Goal: Communication & Community: Answer question/provide support

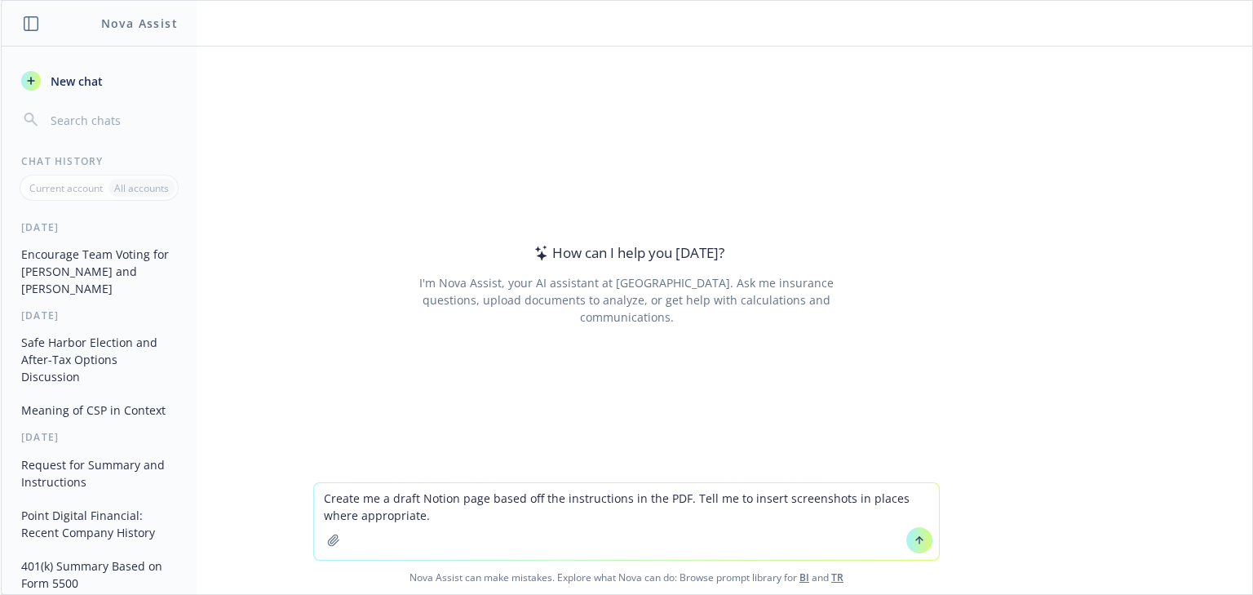
type textarea "Create me a draft Notion page based off the instructions in the PDF. Tell me to…"
click at [325, 547] on button "button" at bounding box center [334, 540] width 26 height 26
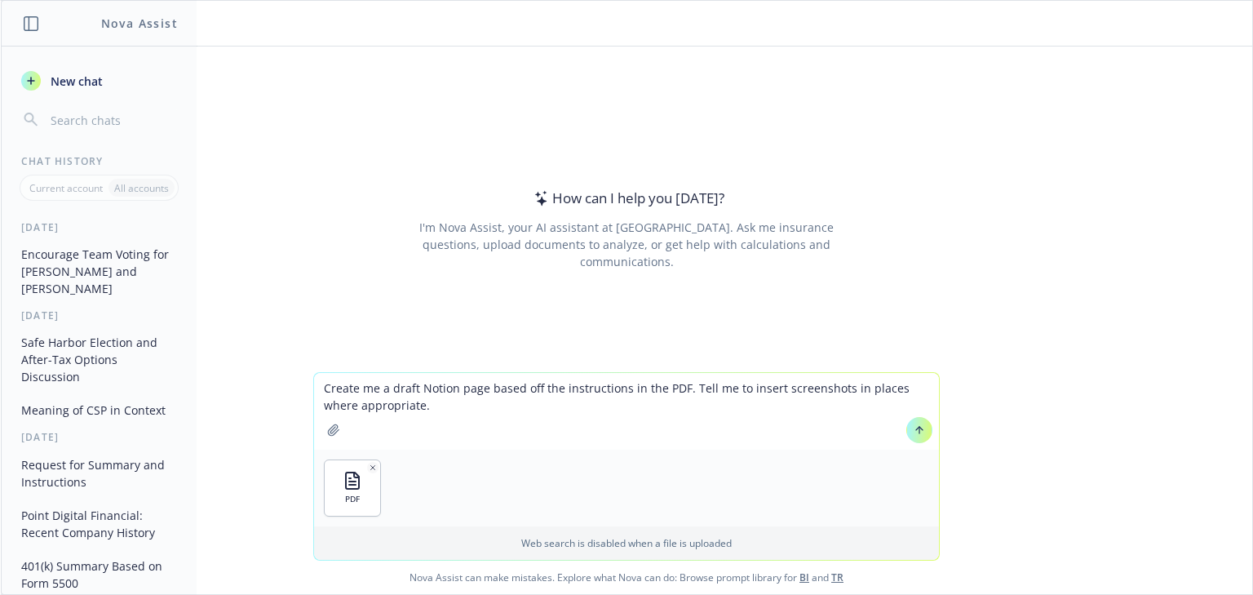
click at [920, 427] on button at bounding box center [919, 430] width 26 height 26
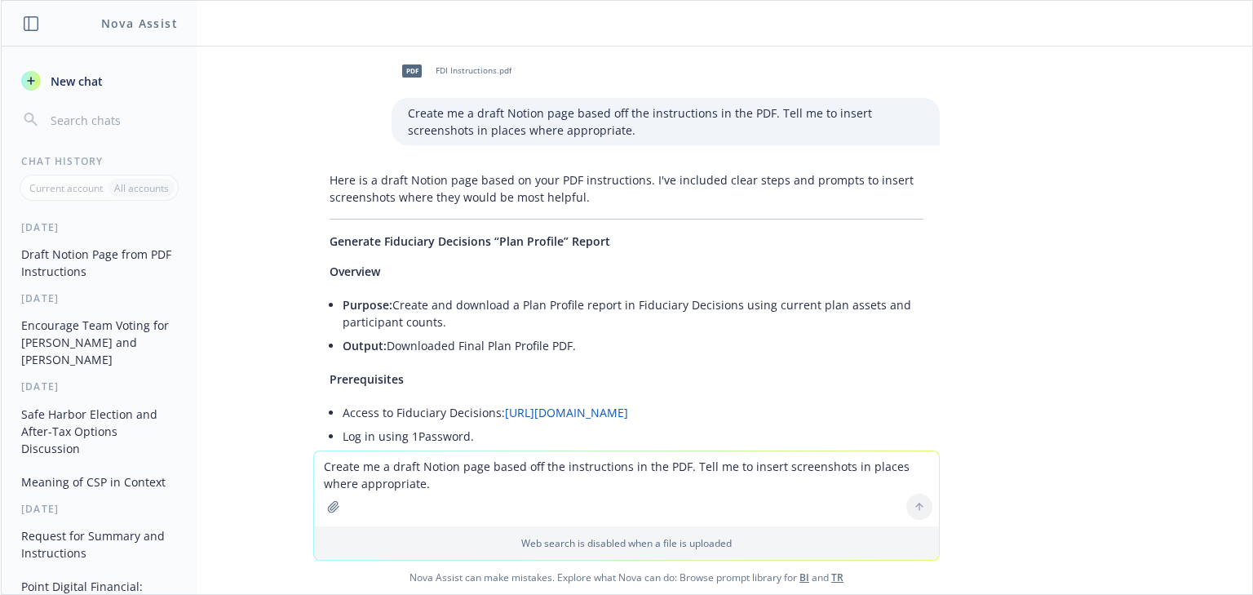
scroll to position [3, 0]
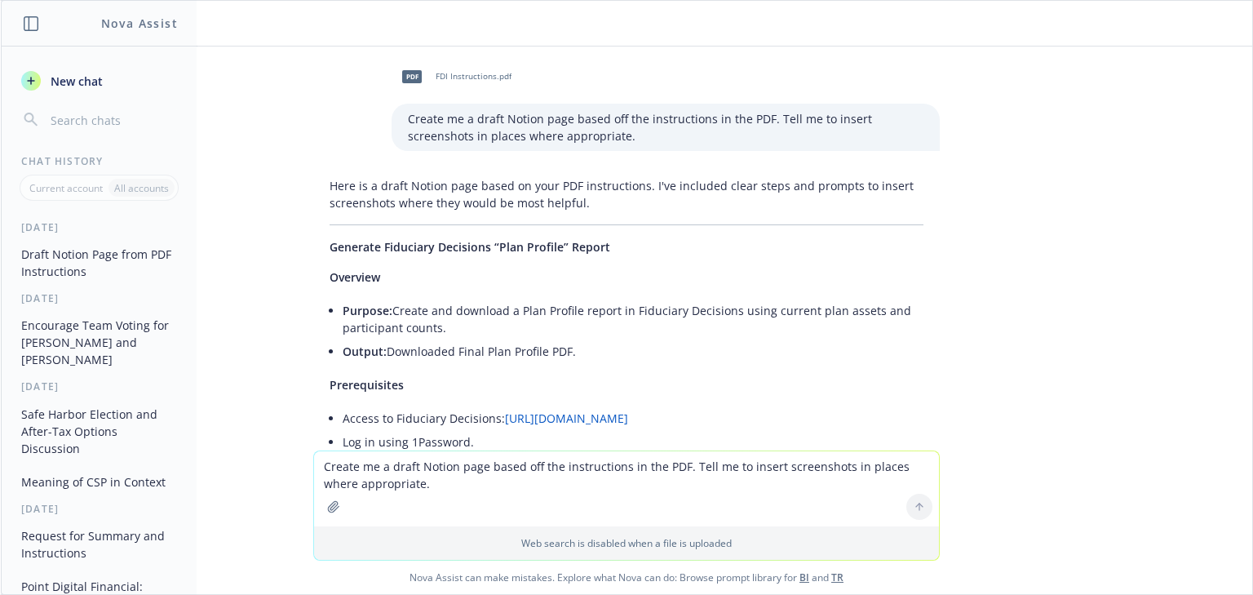
drag, startPoint x: 593, startPoint y: 246, endPoint x: 314, endPoint y: 247, distance: 279.0
copy span "Generate Fiduciary Decisions “Plan Profile” Report"
drag, startPoint x: 401, startPoint y: 274, endPoint x: 361, endPoint y: 272, distance: 40.0
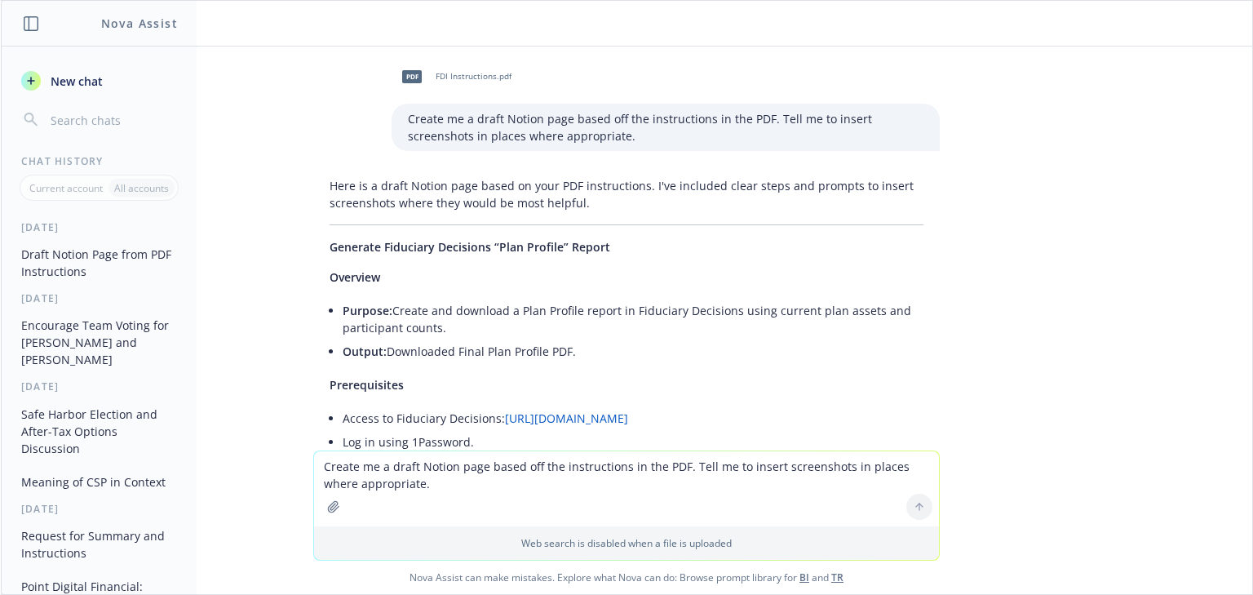
click at [401, 274] on p "Overview" at bounding box center [627, 276] width 594 height 17
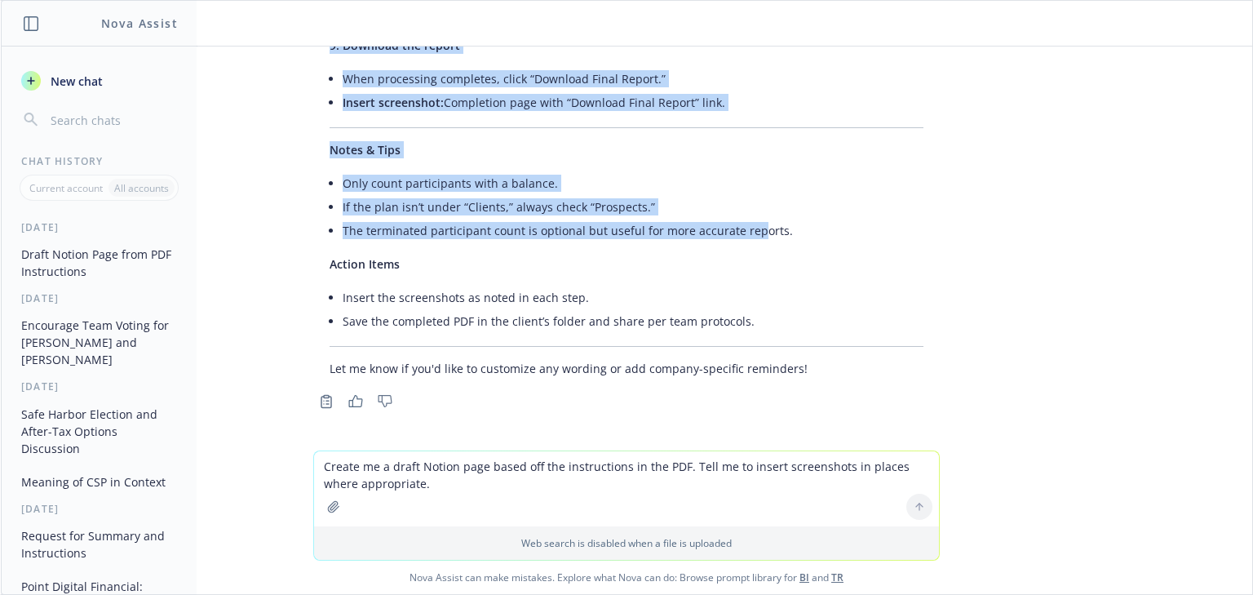
scroll to position [1569, 0]
drag, startPoint x: 312, startPoint y: 281, endPoint x: 832, endPoint y: 235, distance: 522.4
copy div "Overview Purpose: Create and download a Plan Profile report in Fiduciary Decisi…"
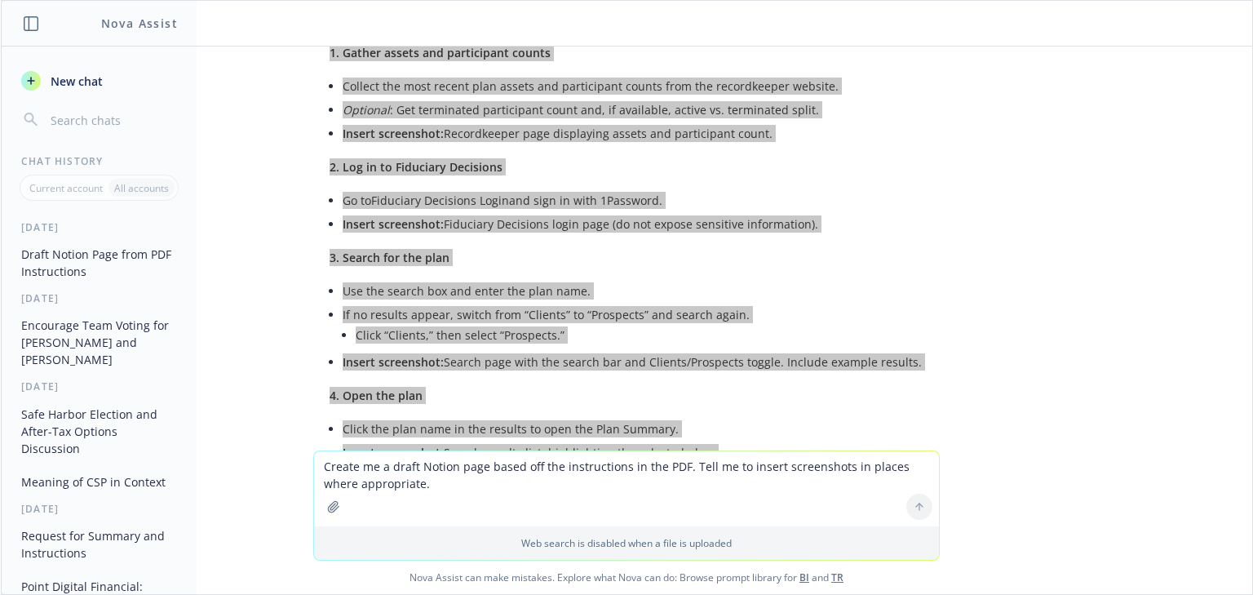
scroll to position [0, 0]
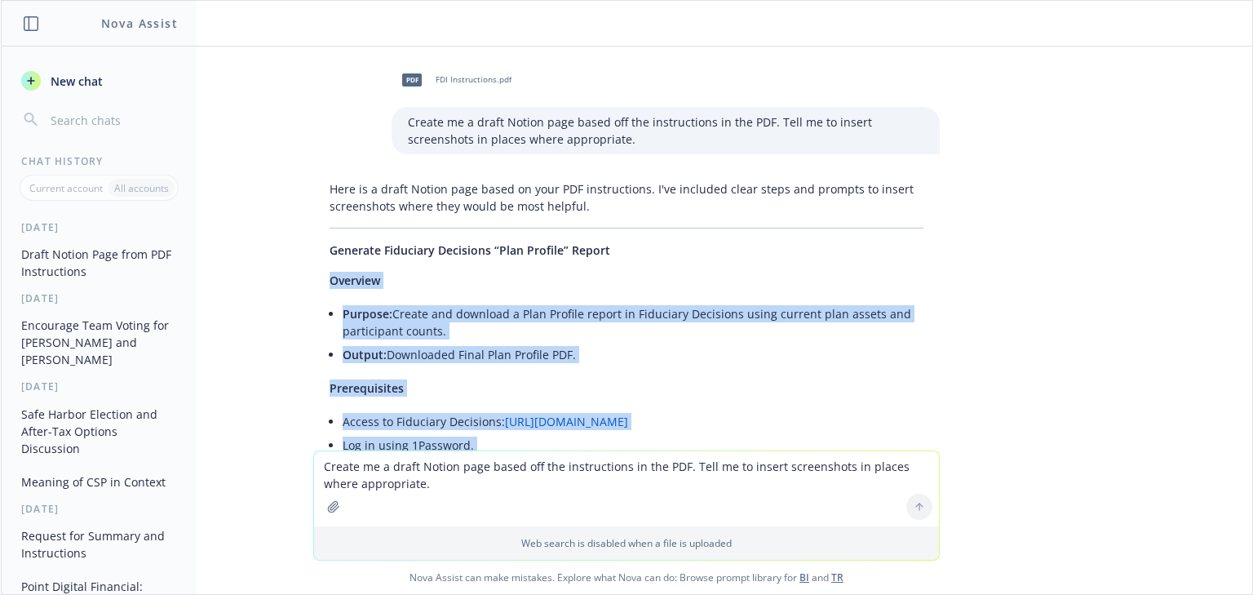
click at [36, 77] on icon "button" at bounding box center [30, 80] width 13 height 13
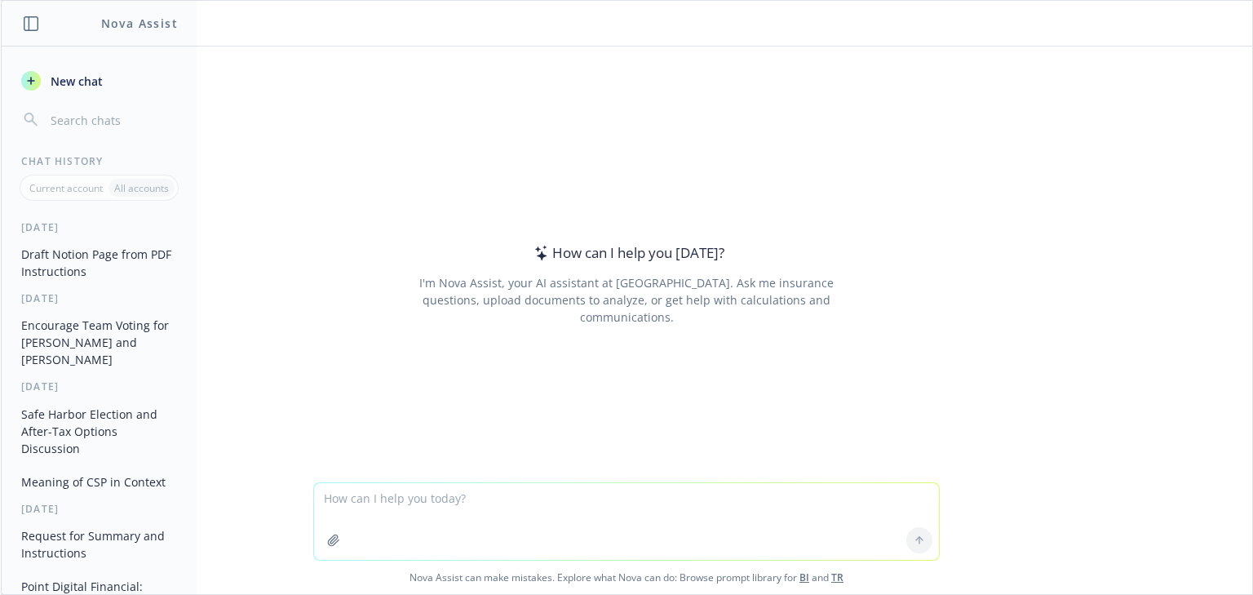
type textarea "P"
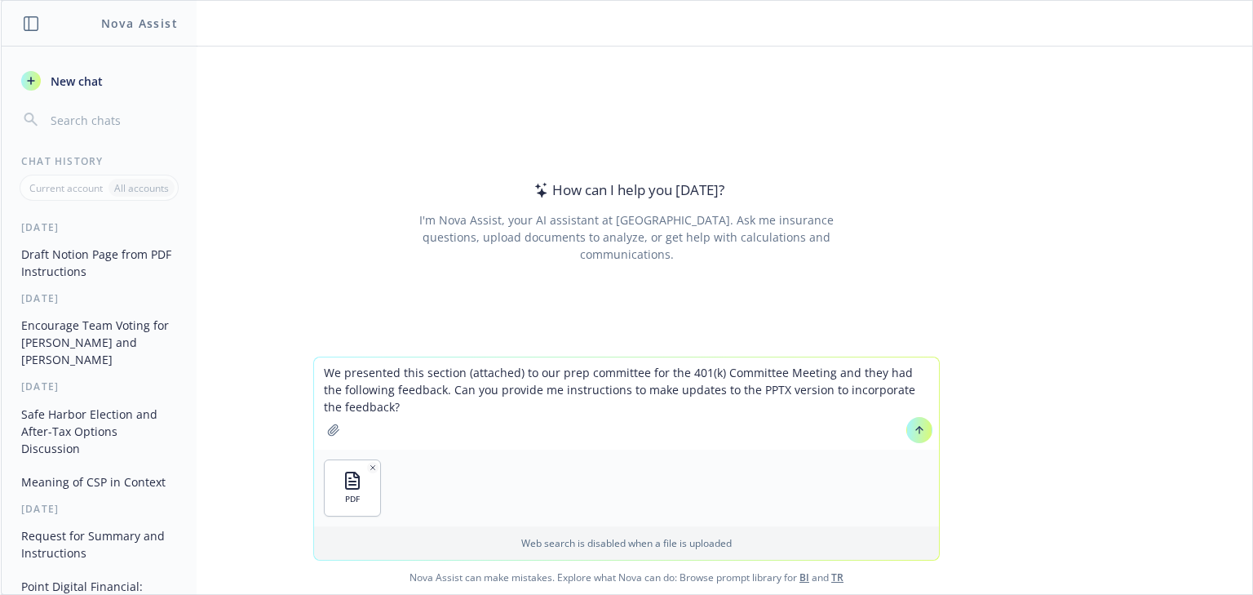
click at [348, 431] on textarea "We presented this section (attached) to our prep committee for the 401(k) Commi…" at bounding box center [626, 403] width 625 height 92
click at [434, 399] on textarea "We presented this section (attached) to our prep committee for the 401(k) Commi…" at bounding box center [626, 403] width 625 height 92
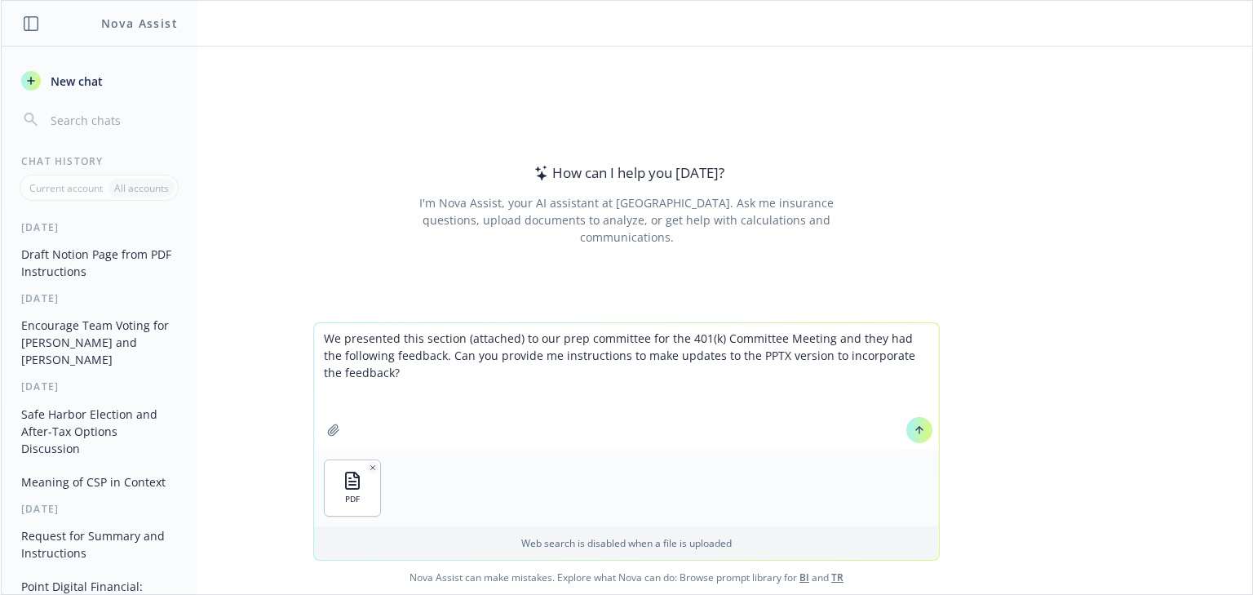
paste textarea "Managed Accounts - When was MA service started with BILL - I've asked Fidelity …"
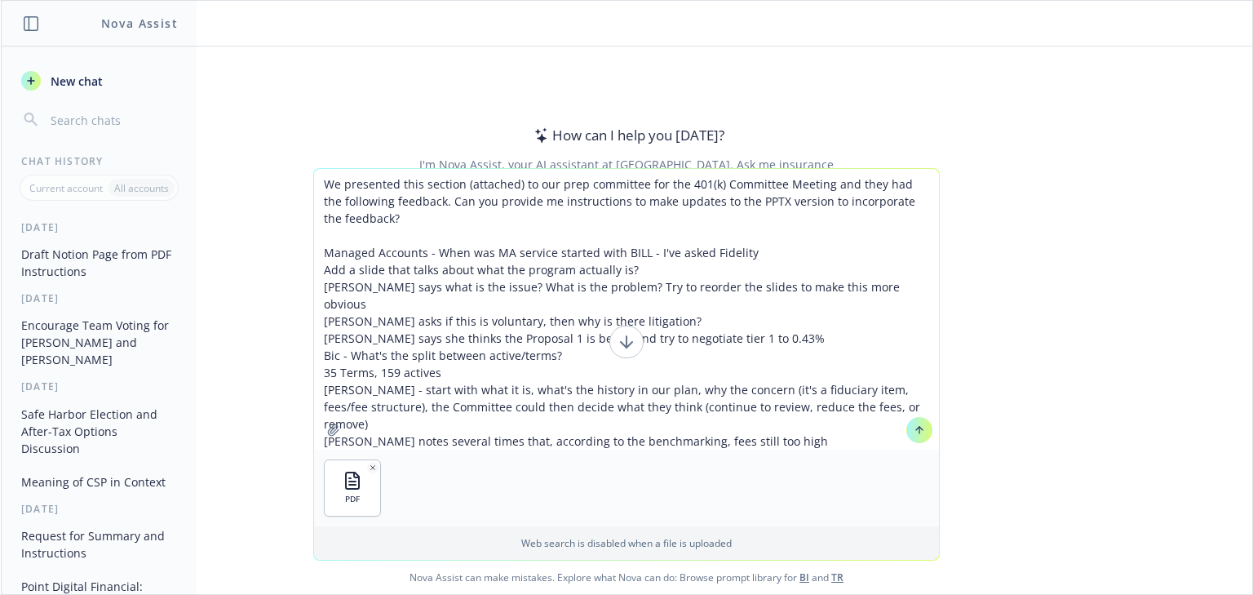
click at [424, 245] on textarea "We presented this section (attached) to our prep committee for the 401(k) Commi…" at bounding box center [626, 309] width 625 height 281
click at [427, 255] on textarea "We presented this section (attached) to our prep committee for the 401(k) Commi…" at bounding box center [626, 309] width 625 height 281
click at [401, 226] on textarea "We presented this section (attached) to our prep committee for the 401(k) Commi…" at bounding box center [626, 309] width 625 height 281
click at [316, 286] on textarea "We presented this section (attached) to our prep committee for the 401(k) Commi…" at bounding box center [626, 309] width 625 height 281
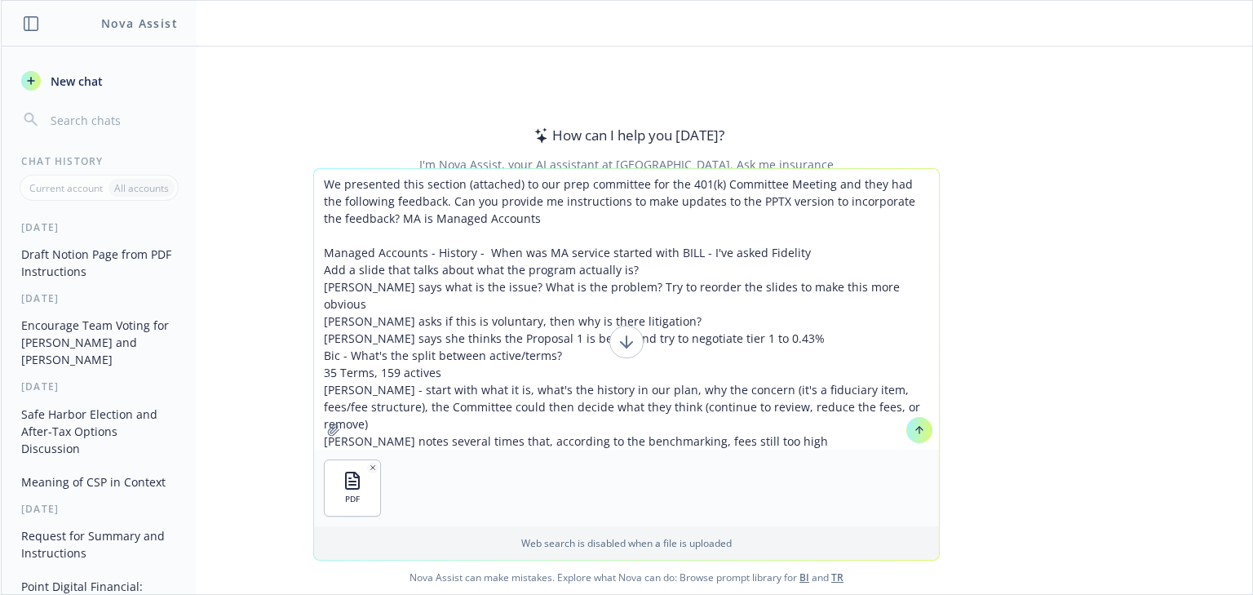
click at [505, 222] on textarea "We presented this section (attached) to our prep committee for the 401(k) Commi…" at bounding box center [626, 309] width 625 height 281
click at [532, 222] on textarea "We presented this section (attached) to our prep committee for the 401(k) Commi…" at bounding box center [626, 309] width 625 height 281
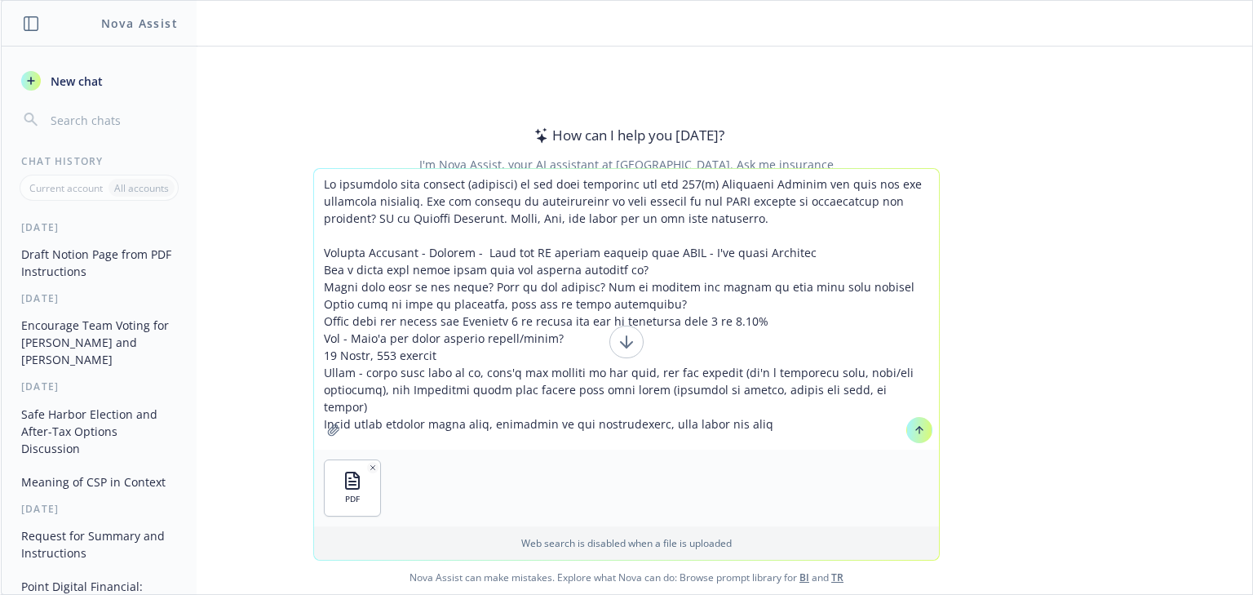
click at [764, 410] on textarea at bounding box center [626, 309] width 625 height 281
drag, startPoint x: 774, startPoint y: 411, endPoint x: 313, endPoint y: 412, distance: 460.9
click at [314, 412] on div at bounding box center [626, 309] width 625 height 281
type textarea "We presented this section (attached) to our prep committee for the 401(k) Commi…"
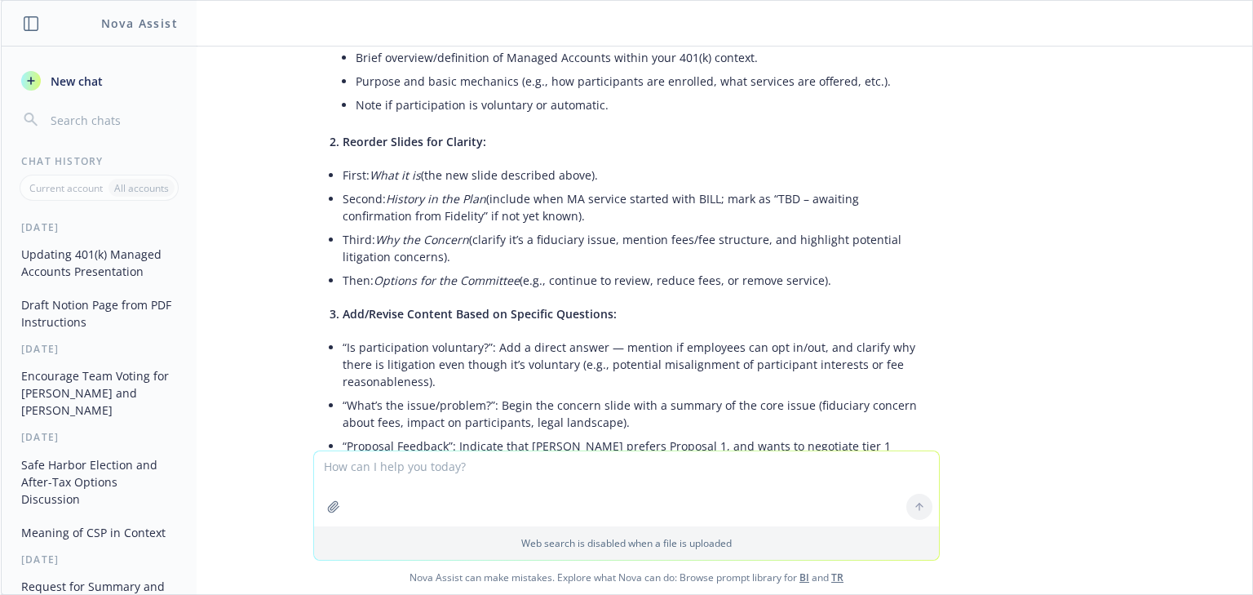
scroll to position [254, 0]
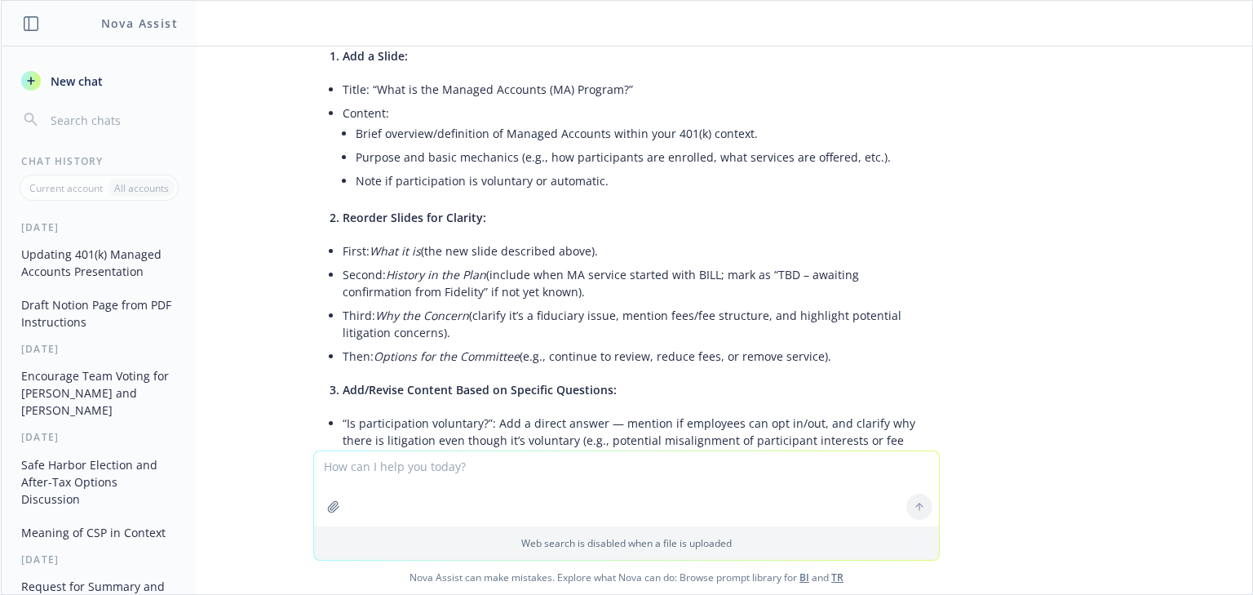
scroll to position [384, 0]
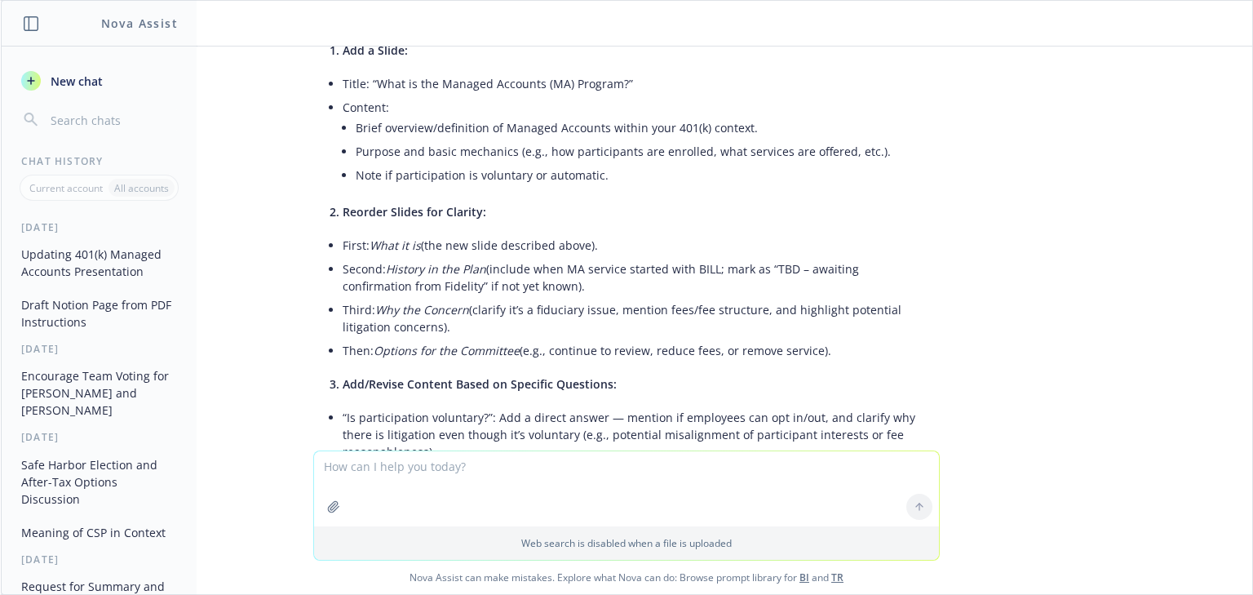
click at [445, 463] on textarea at bounding box center [626, 488] width 625 height 75
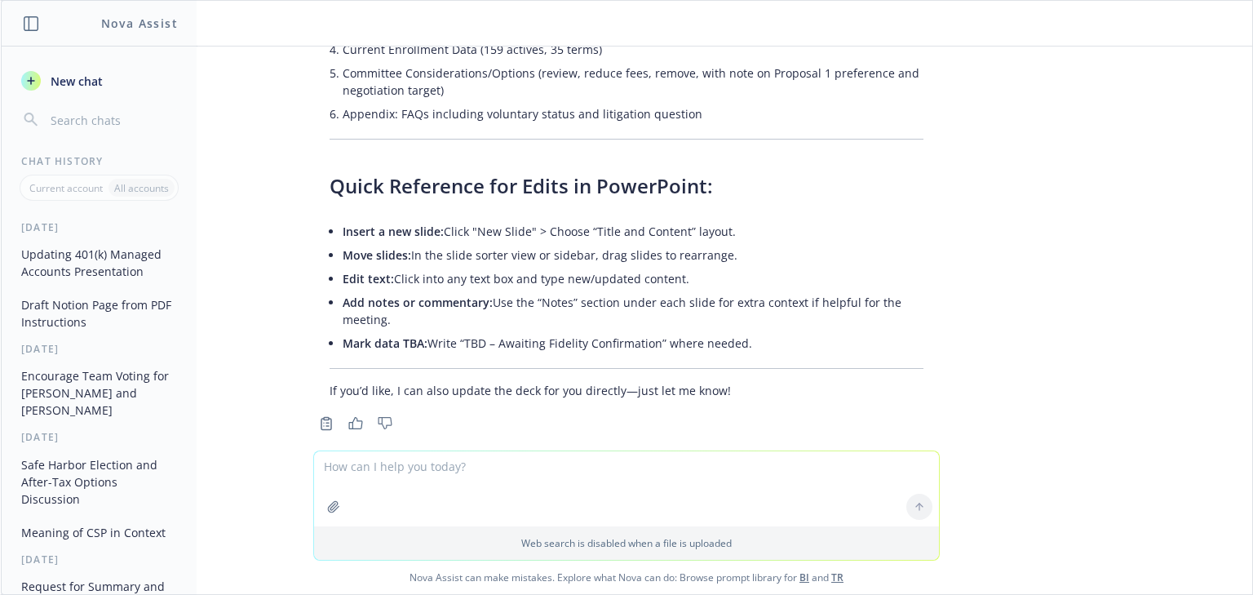
scroll to position [1102, 0]
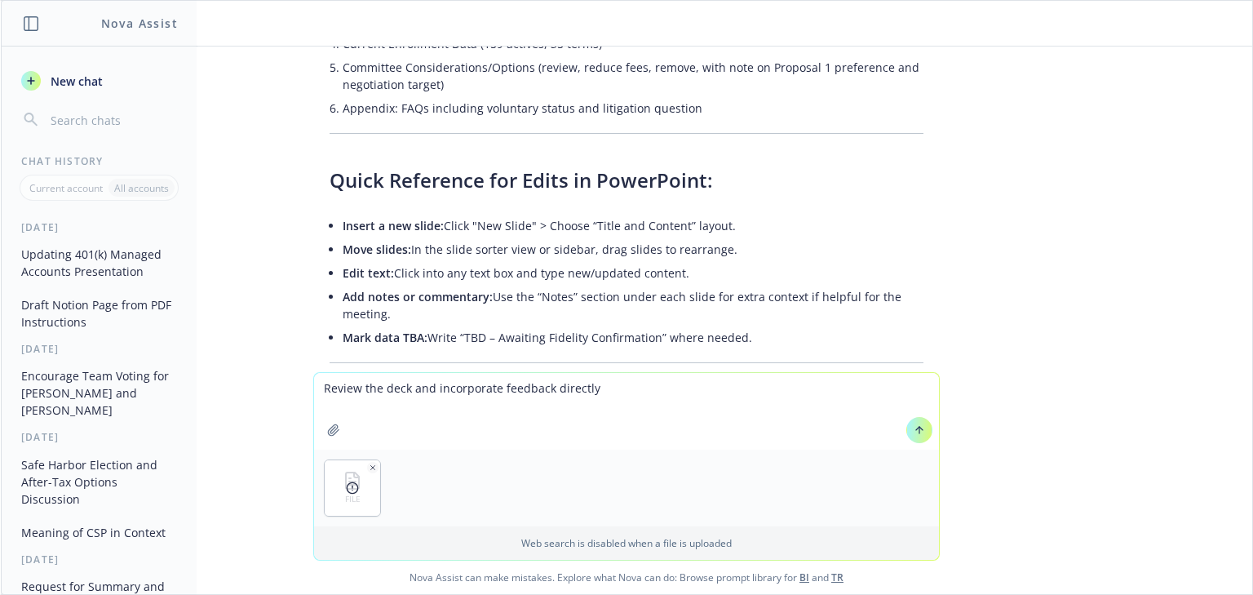
click at [369, 464] on icon "button" at bounding box center [373, 467] width 8 height 8
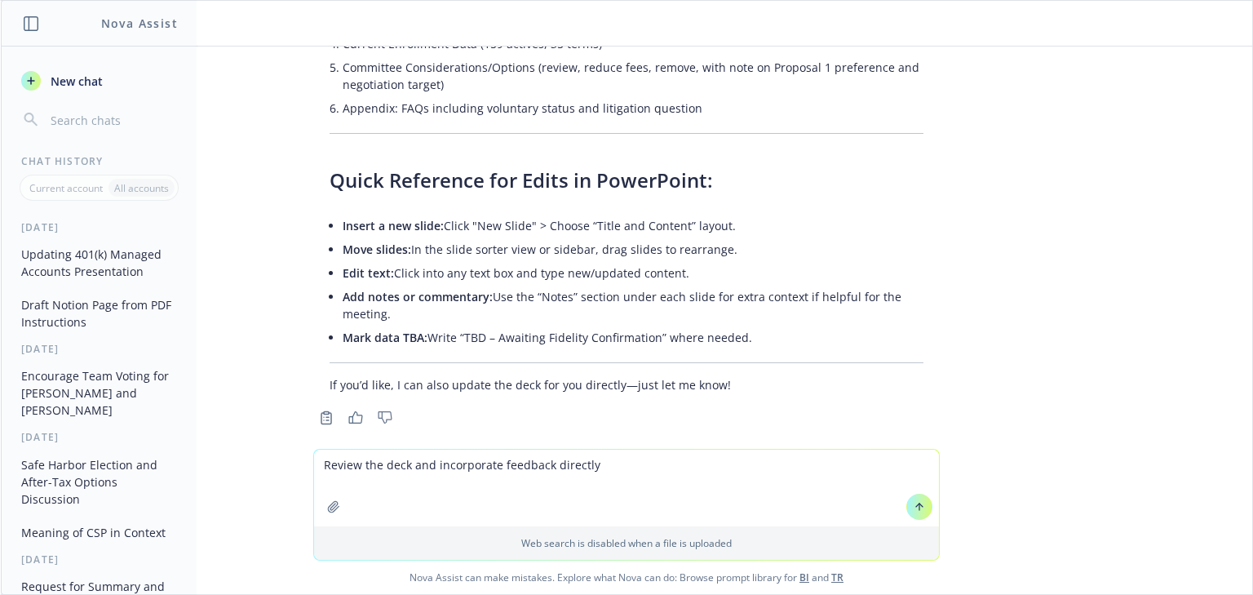
click at [610, 467] on textarea "Review the deck and incorporate feedback directly" at bounding box center [626, 487] width 625 height 77
type textarea "Review the deck and incorporate feedback directly. provide instructions to upda…"
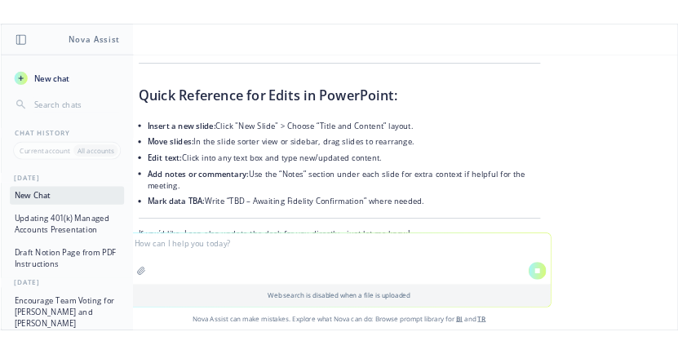
scroll to position [1325, 0]
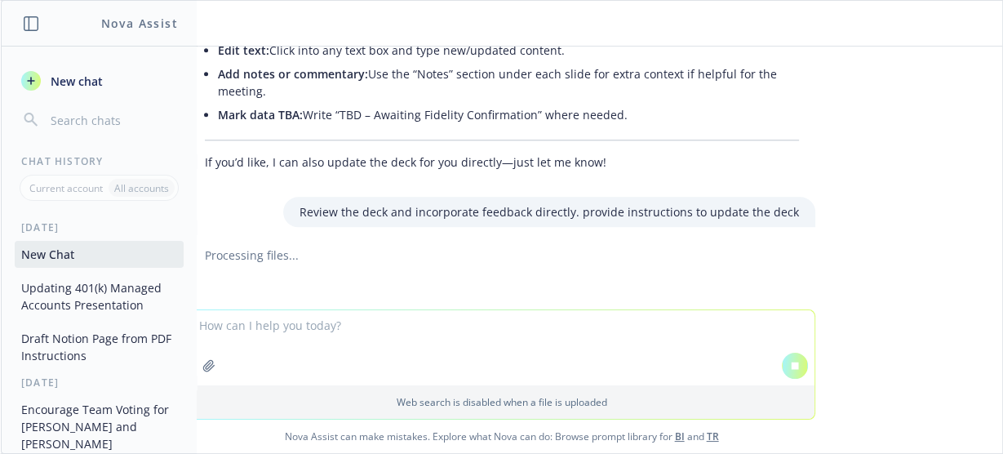
click at [264, 340] on textarea at bounding box center [501, 347] width 625 height 75
click at [795, 361] on icon at bounding box center [794, 365] width 11 height 11
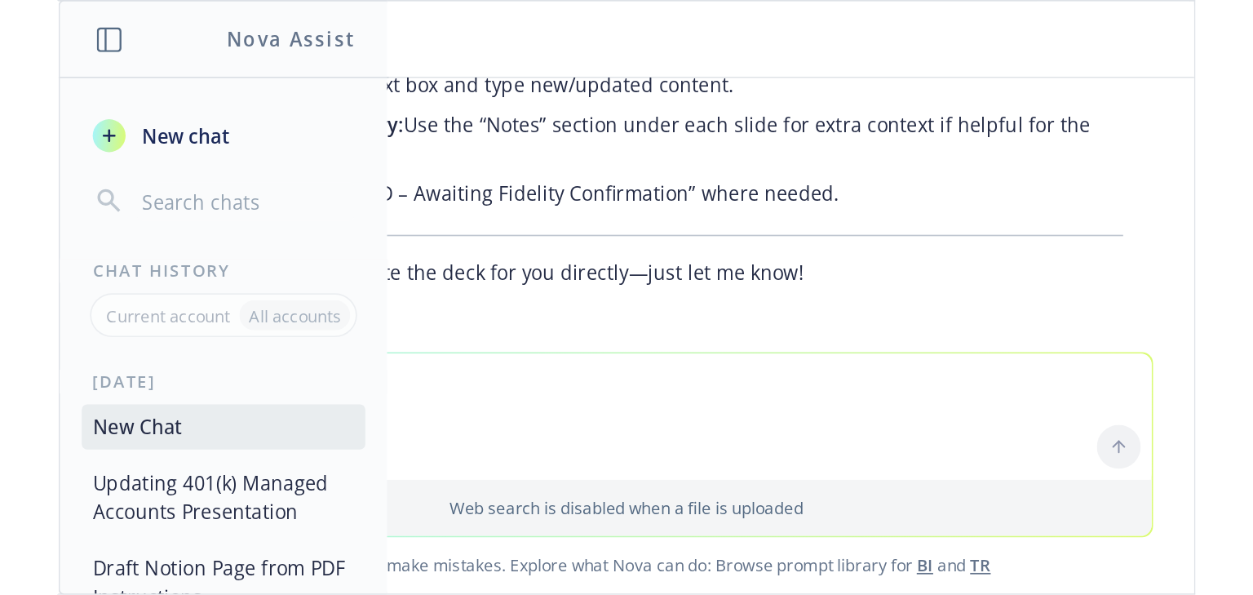
scroll to position [1243, 0]
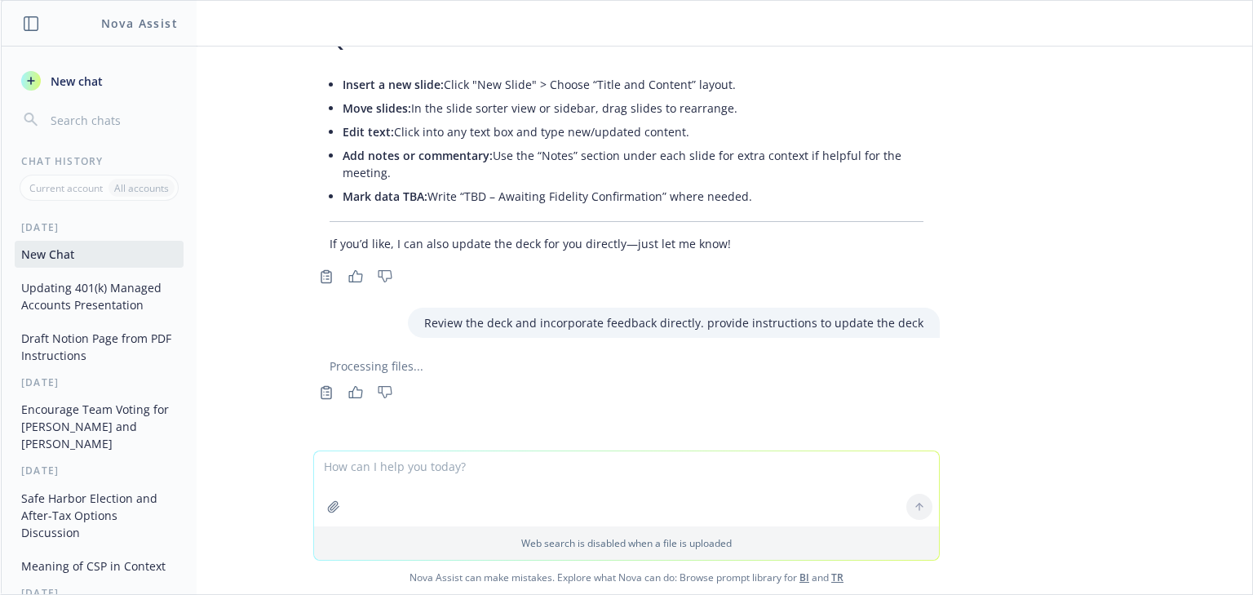
click at [728, 483] on textarea at bounding box center [626, 488] width 625 height 75
click at [55, 78] on span "New chat" at bounding box center [74, 81] width 55 height 17
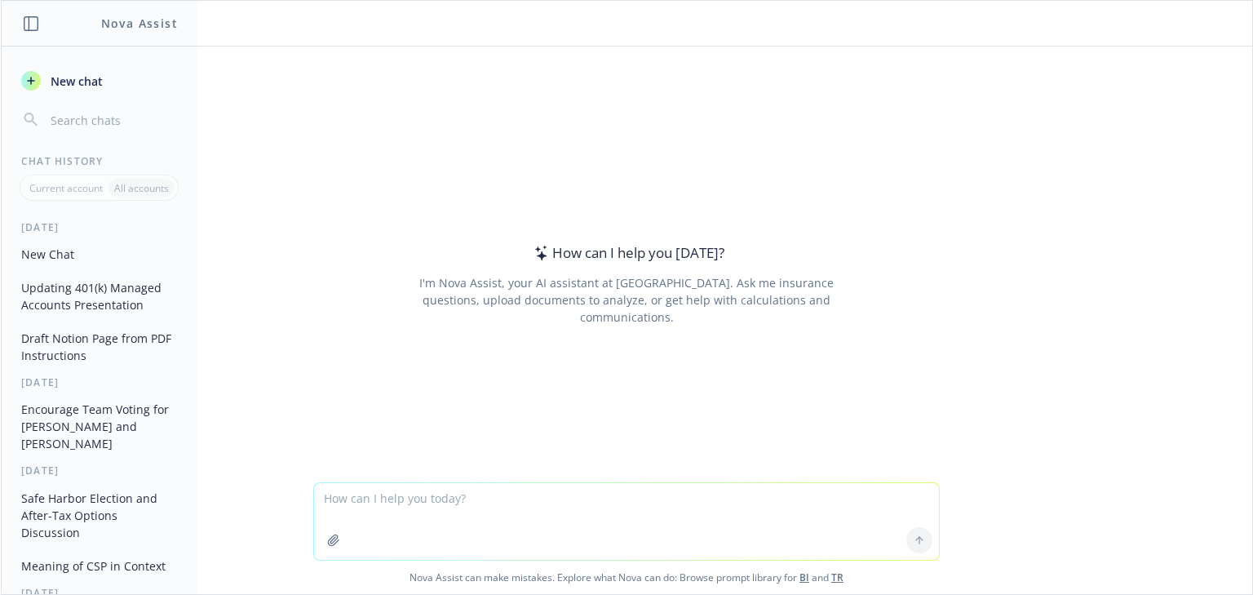
click at [51, 290] on button "Updating 401(k) Managed Accounts Presentation" at bounding box center [99, 296] width 169 height 44
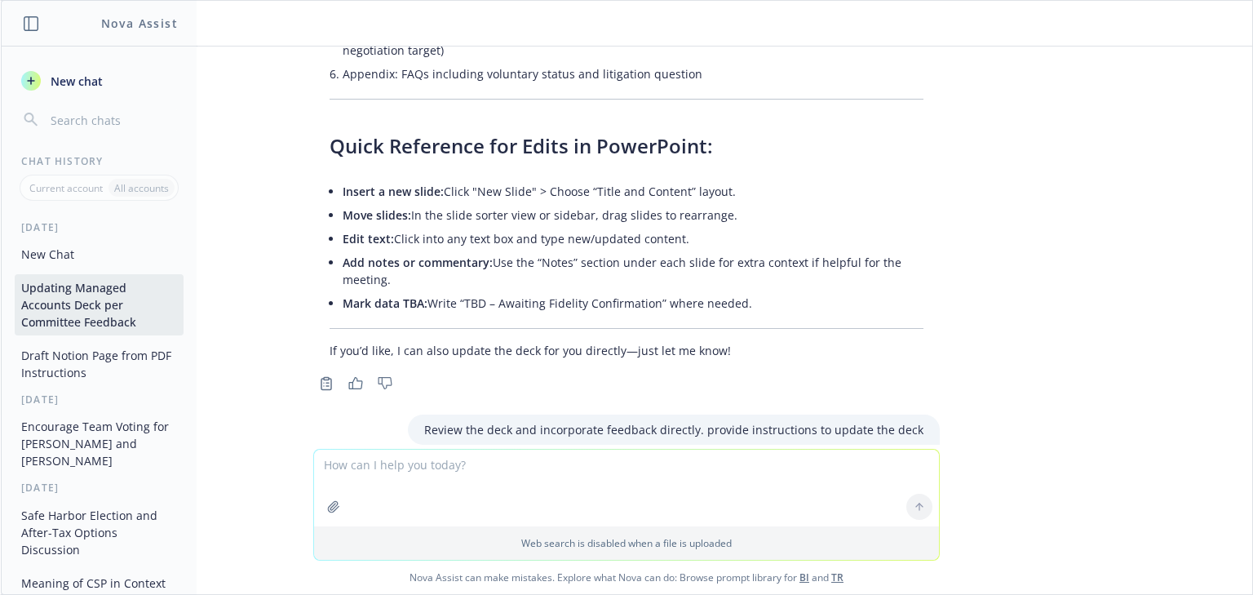
scroll to position [1153, 0]
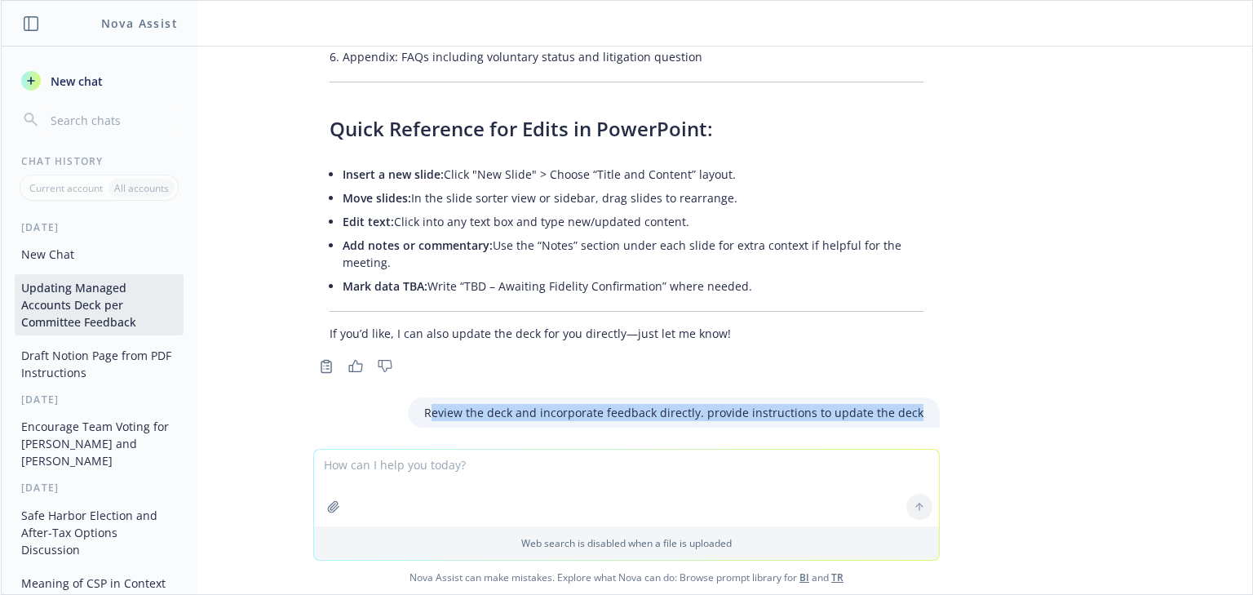
drag, startPoint x: 437, startPoint y: 393, endPoint x: 972, endPoint y: 375, distance: 534.6
click at [972, 375] on div "pdf BILL_Managed Accounts Overview v2.pdf We presented this section (attached) …" at bounding box center [626, 247] width 1251 height 402
copy p "eview the deck and incorporate feedback directly. provide instructions to updat…"
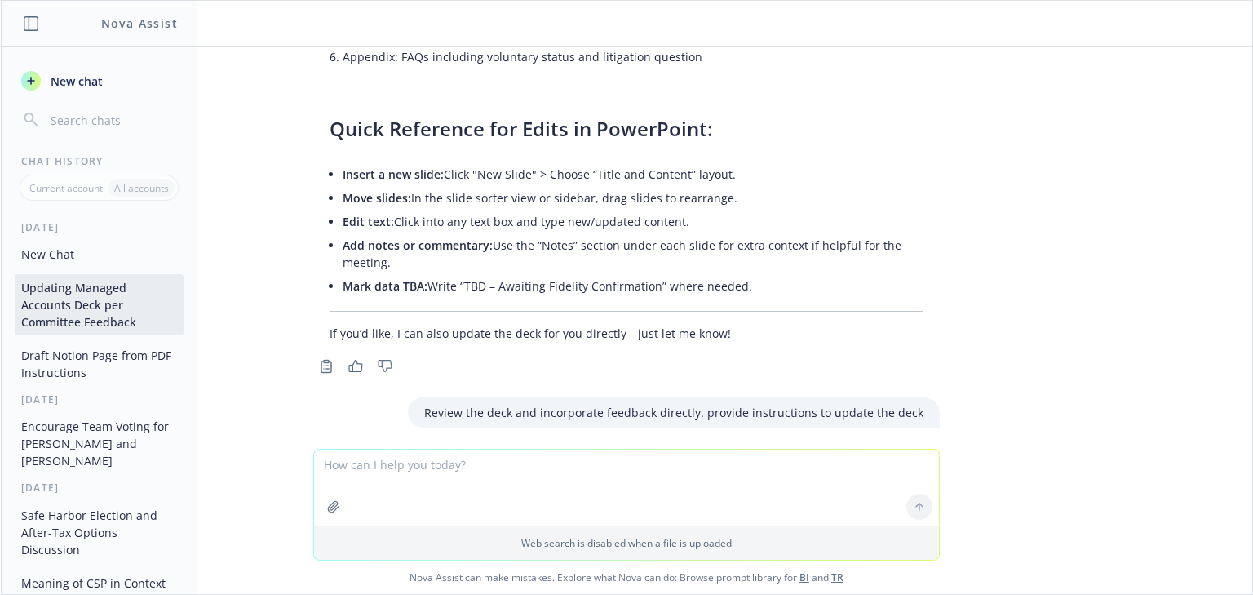
click at [454, 467] on textarea at bounding box center [626, 487] width 625 height 77
paste textarea "eview the deck and incorporate feedback directly. provide instructions to updat…"
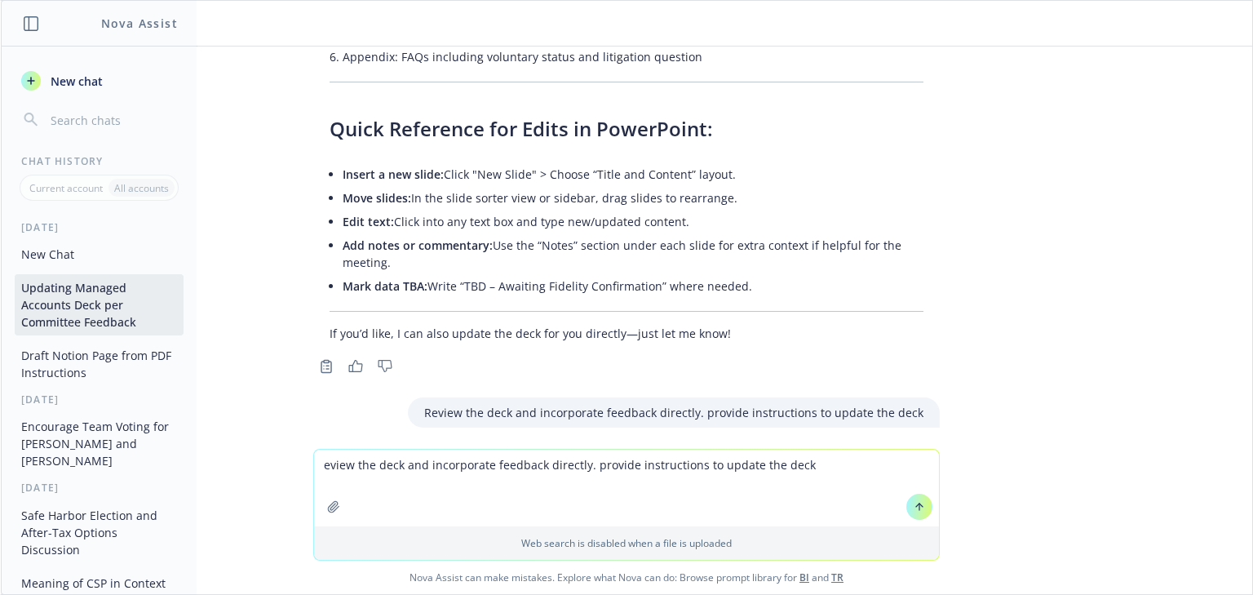
click at [320, 464] on textarea "eview the deck and incorporate feedback directly. provide instructions to updat…" at bounding box center [626, 487] width 625 height 77
drag, startPoint x: 593, startPoint y: 458, endPoint x: 429, endPoint y: 468, distance: 164.3
click at [429, 468] on textarea "Review the deck and incorporate feedback directly. provide instructions to upda…" at bounding box center [626, 487] width 625 height 77
type textarea "Review the deck and provide instructions to update the deck"
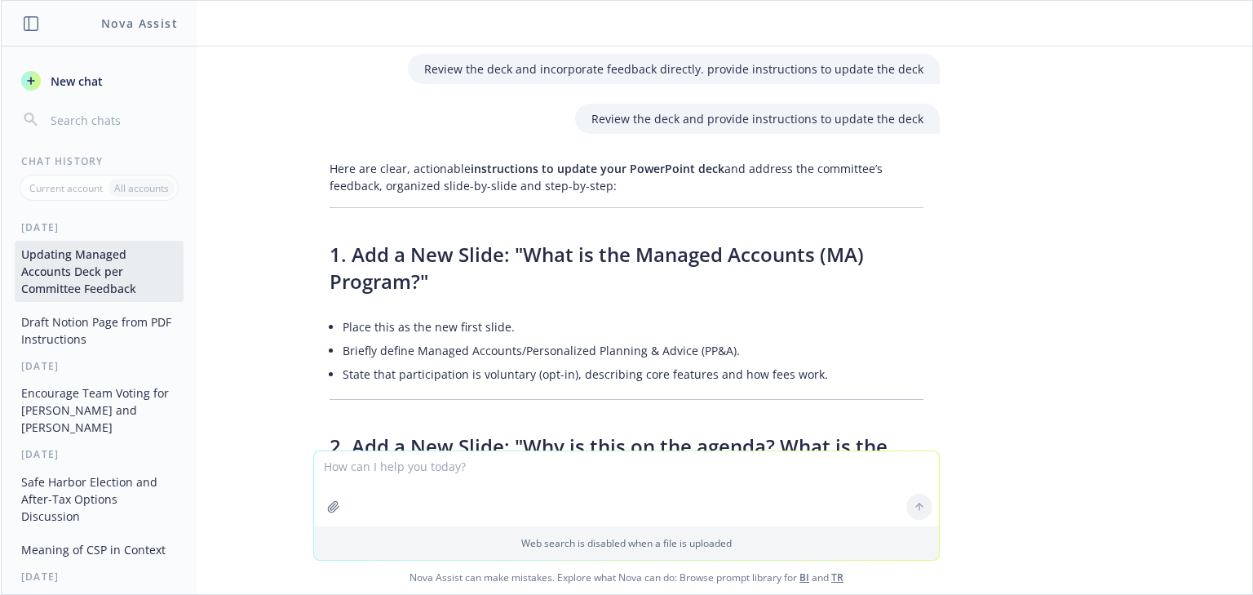
scroll to position [1540, 0]
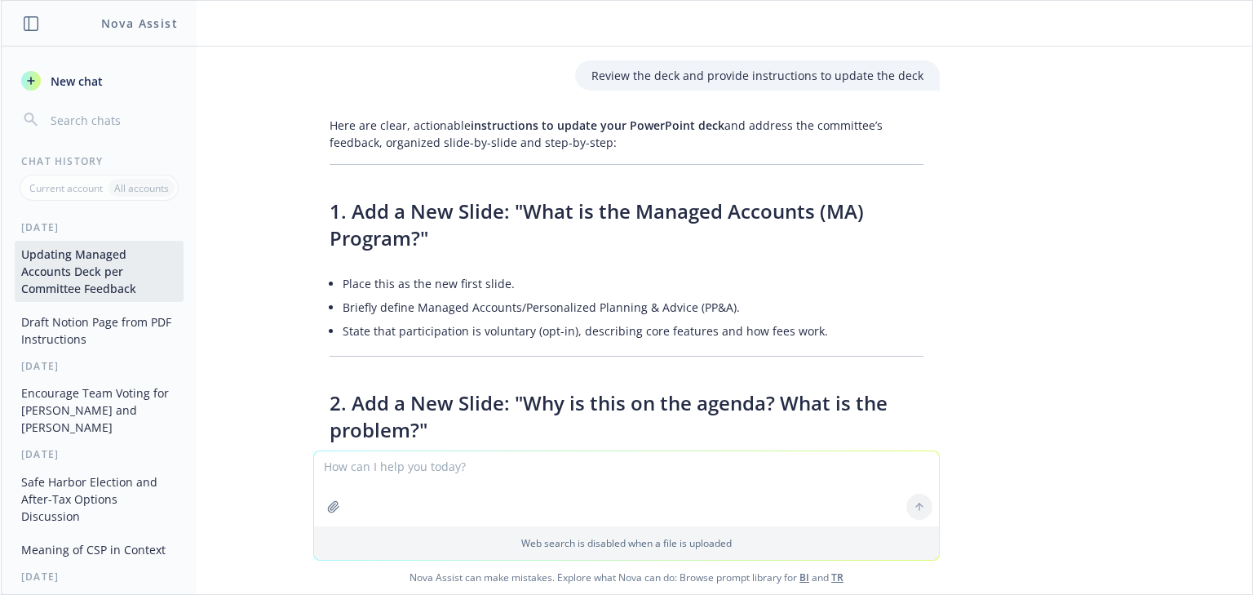
click at [1184, 306] on div "pdf BILL_Managed Accounts Overview v2.pdf We presented this section (attached) …" at bounding box center [626, 248] width 1251 height 404
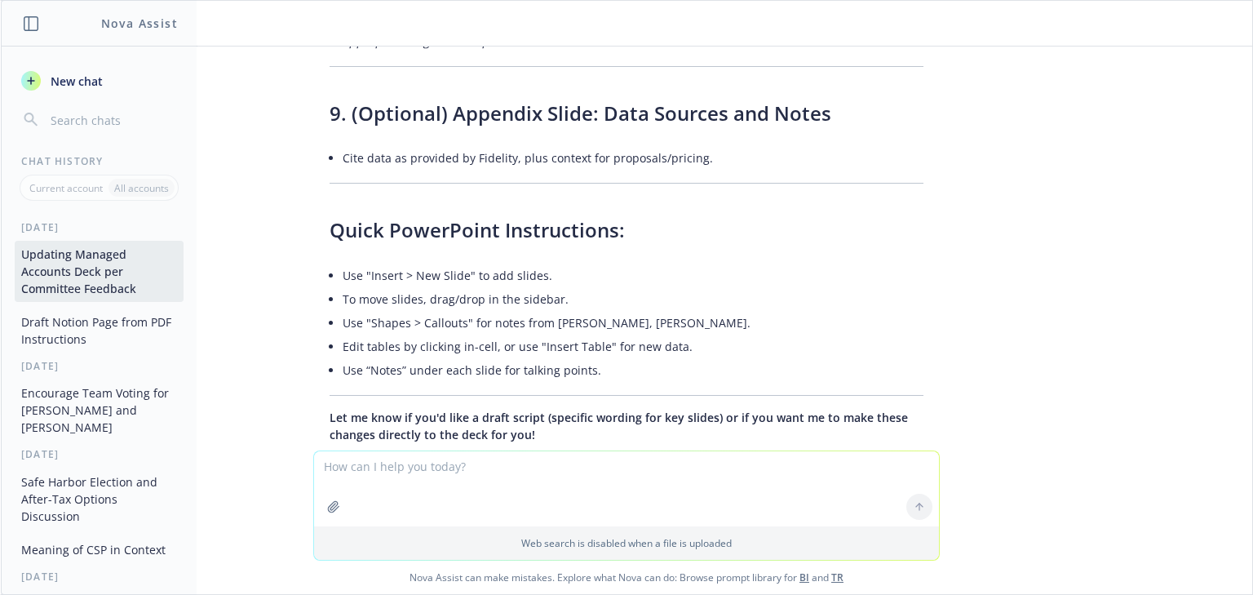
scroll to position [3367, 0]
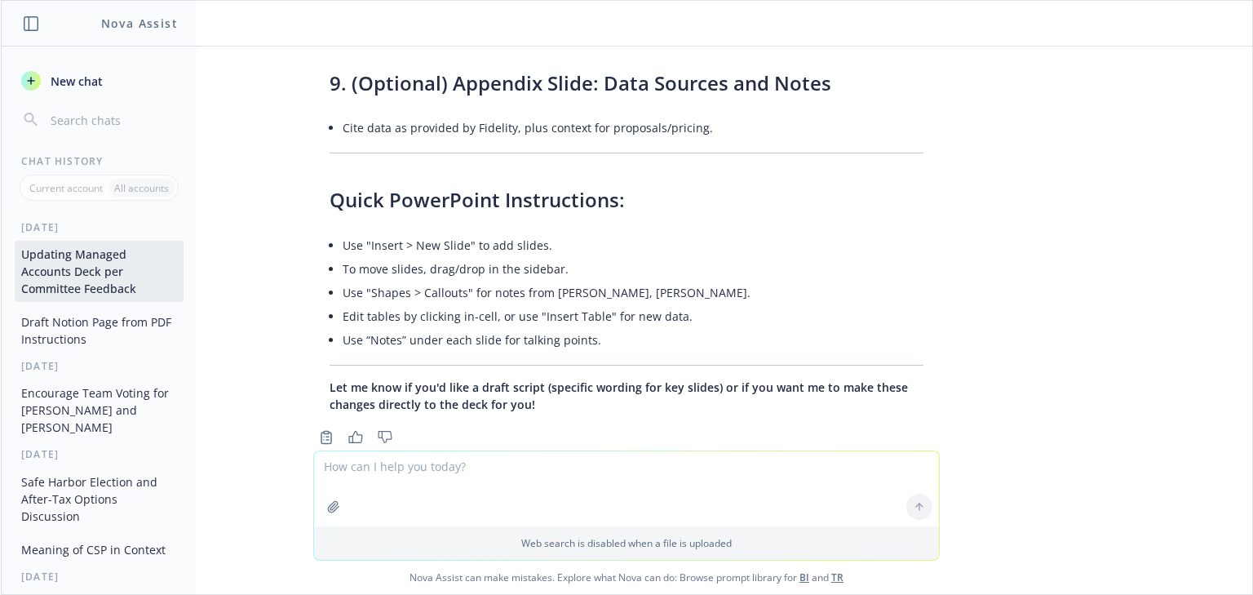
click at [580, 485] on textarea at bounding box center [626, 488] width 625 height 75
type textarea "Yes, please provide a draft script"
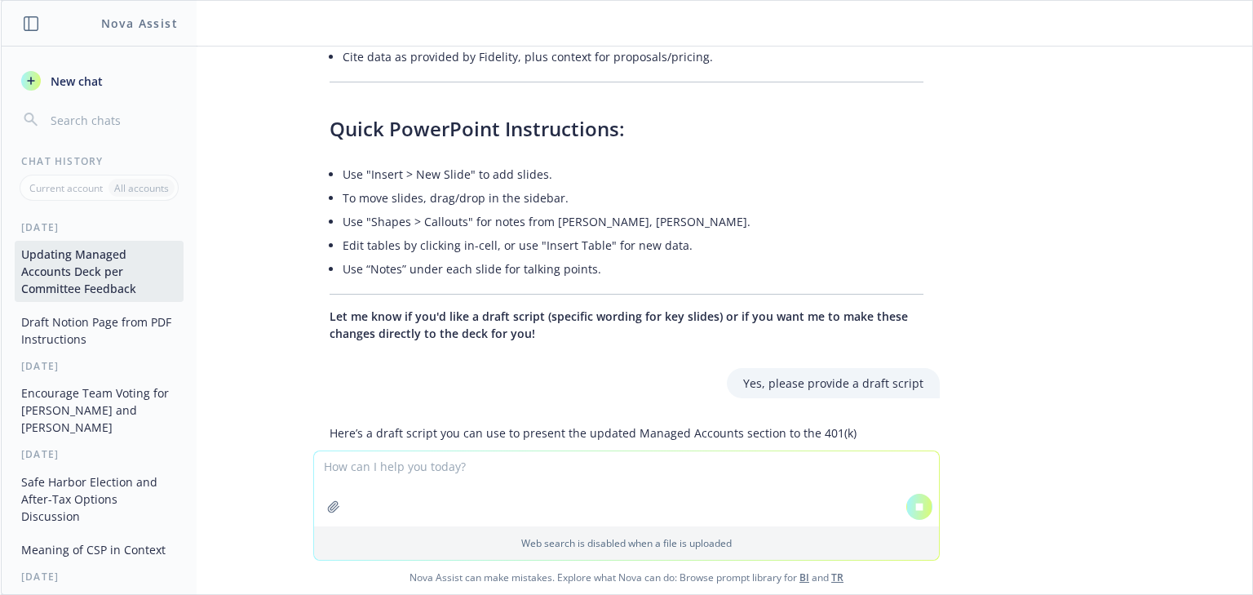
scroll to position [3414, 0]
